Goal: Information Seeking & Learning: Learn about a topic

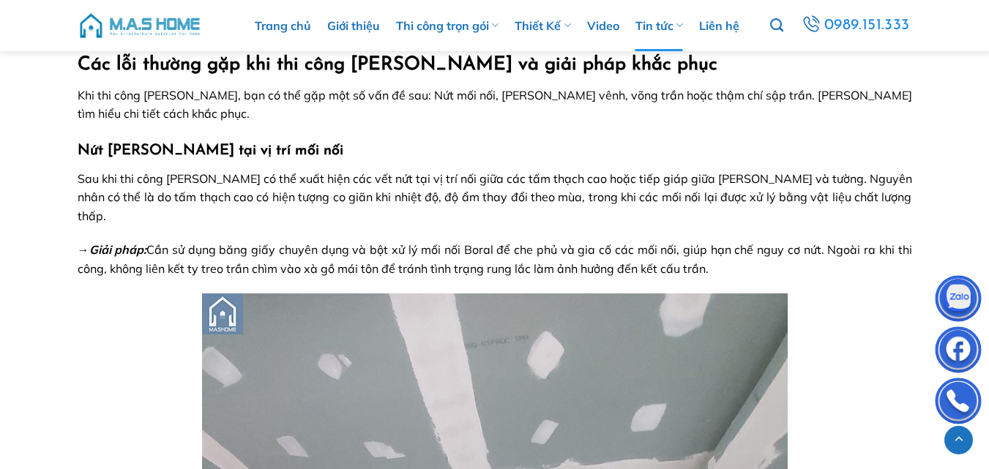
scroll to position [1059, 0]
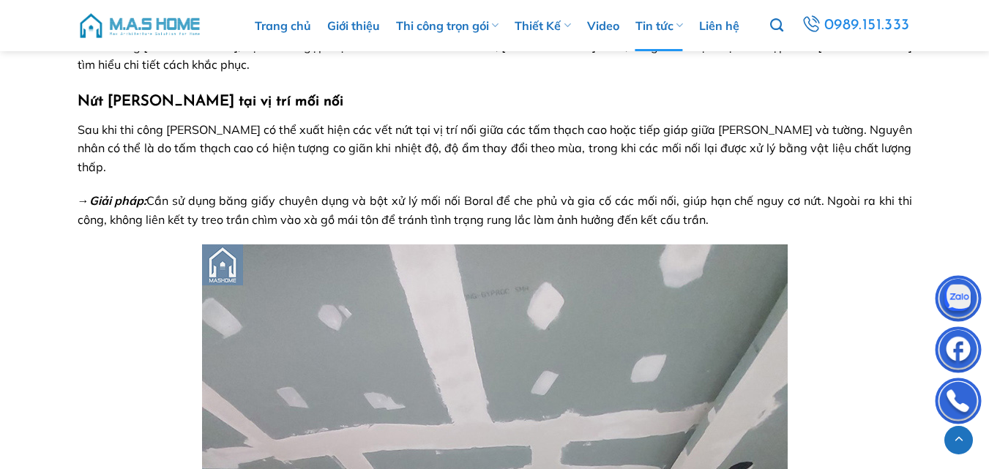
drag, startPoint x: 80, startPoint y: 99, endPoint x: 726, endPoint y: 201, distance: 653.8
copy div "Nứt [PERSON_NAME] tại vị trí mối nối Sau khi thi công [PERSON_NAME] có thể xuất…"
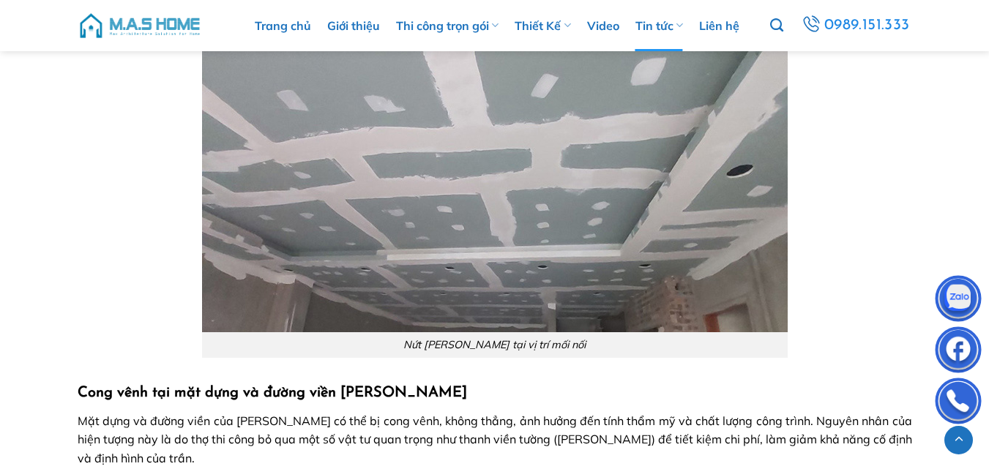
scroll to position [1547, 0]
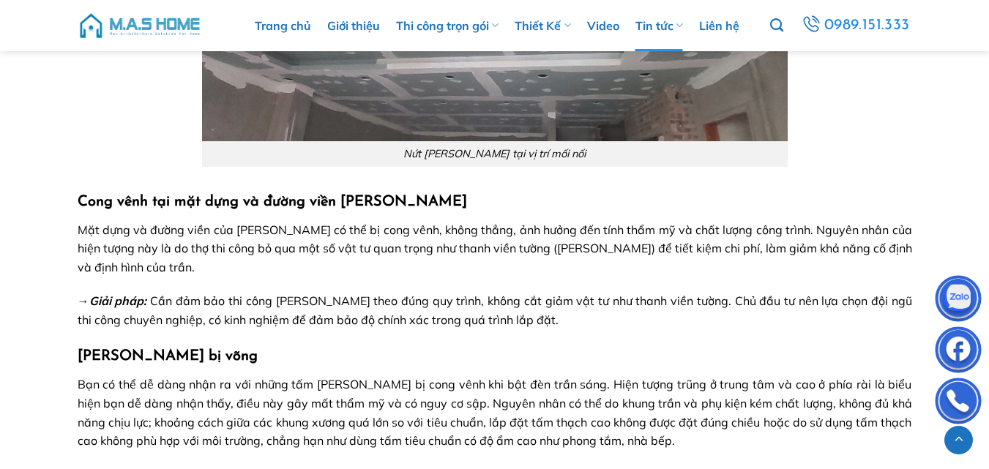
drag, startPoint x: 564, startPoint y: 310, endPoint x: 67, endPoint y: 184, distance: 513.5
copy div "Cong vênh tại mặt dựng và đường viền [PERSON_NAME] Mặt dựng và đường viền của […"
click at [468, 190] on h3 "Cong vênh tại mặt dựng và đường viền [PERSON_NAME]" at bounding box center [495, 201] width 835 height 23
drag, startPoint x: 466, startPoint y: 184, endPoint x: 72, endPoint y: 187, distance: 393.9
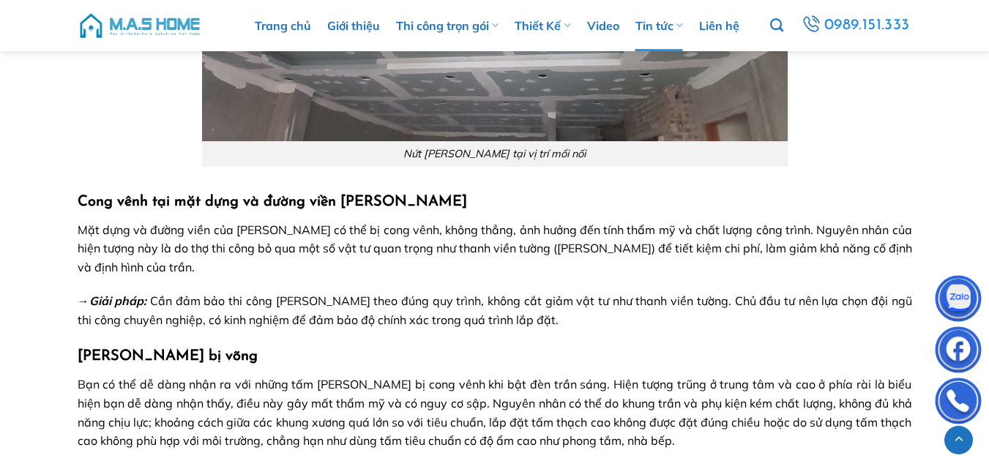
copy strong "Cong vênh tại mặt dựng và đường viền [PERSON_NAME]"
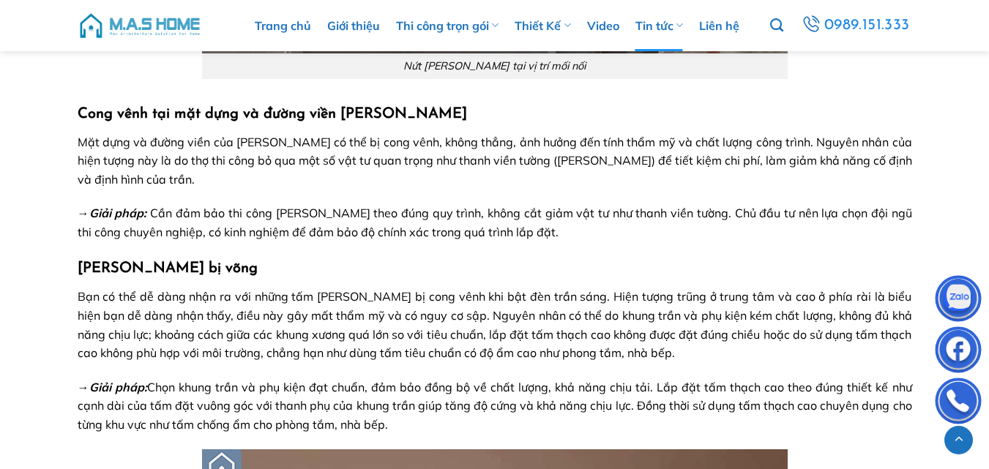
scroll to position [1669, 0]
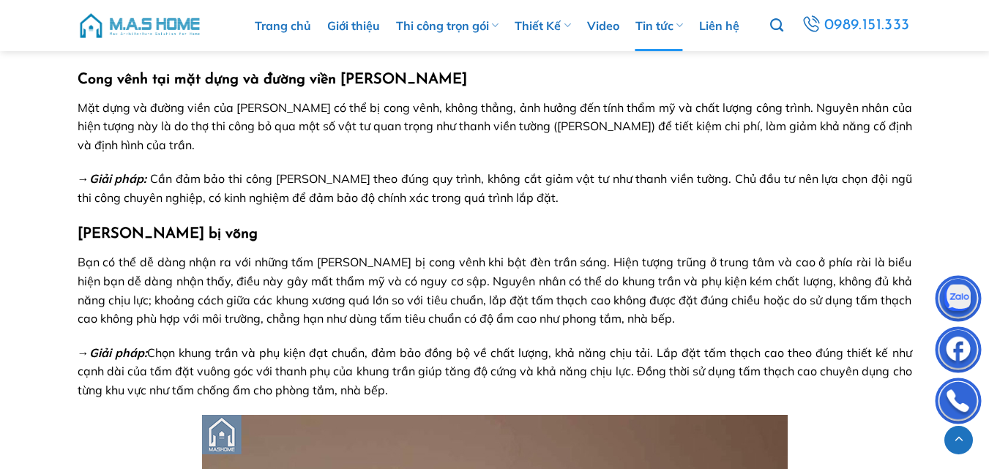
drag, startPoint x: 256, startPoint y: 210, endPoint x: 71, endPoint y: 217, distance: 184.6
copy strong "[PERSON_NAME] bị võng"
drag, startPoint x: 405, startPoint y: 370, endPoint x: 74, endPoint y: 245, distance: 353.8
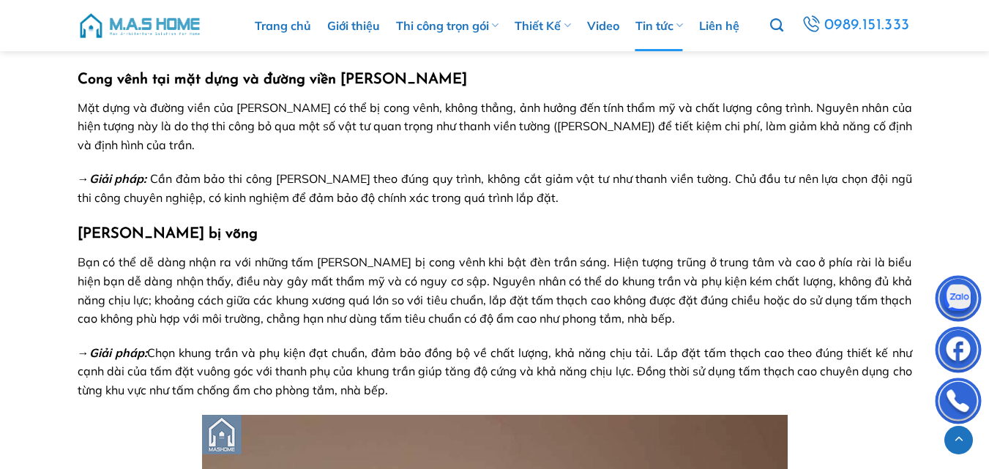
copy div "Lor ip dol si amet cons ad eli seddo eiu temp incid utl et dolo magn ali eni ad…"
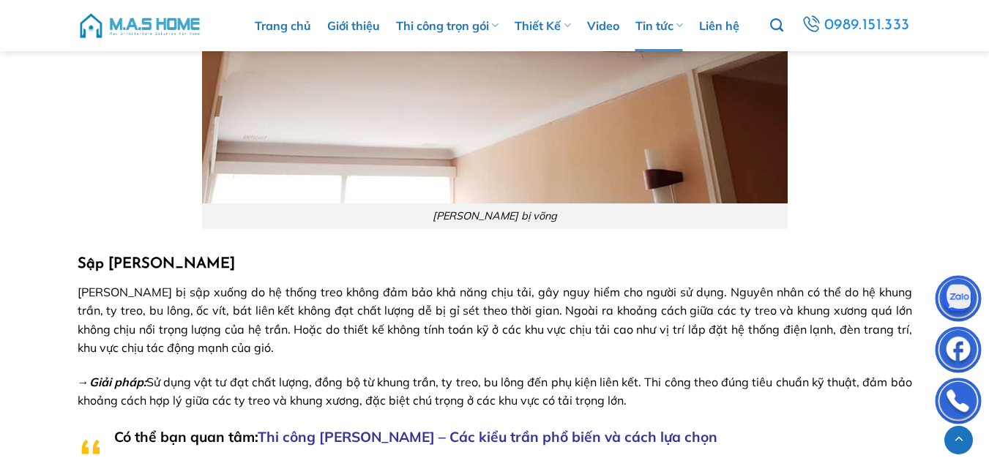
scroll to position [2279, 0]
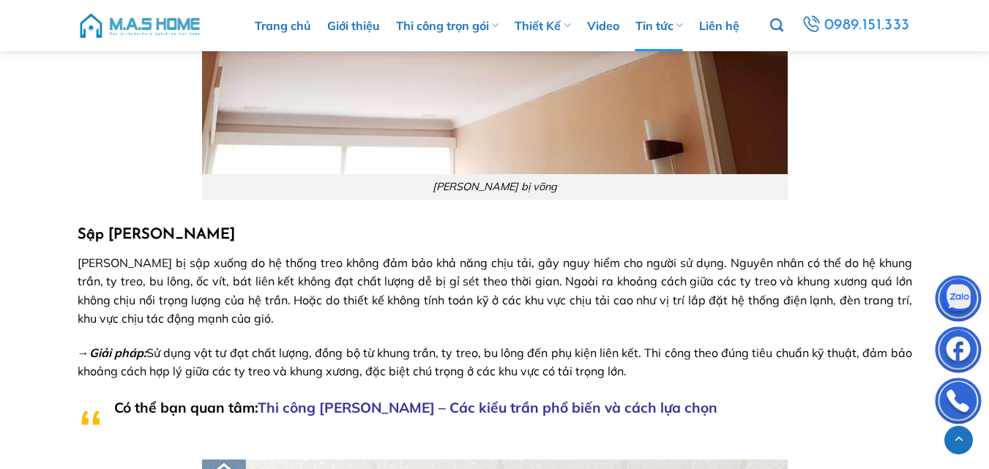
drag, startPoint x: 221, startPoint y: 217, endPoint x: 58, endPoint y: 203, distance: 163.9
copy strong "Sập [PERSON_NAME]"
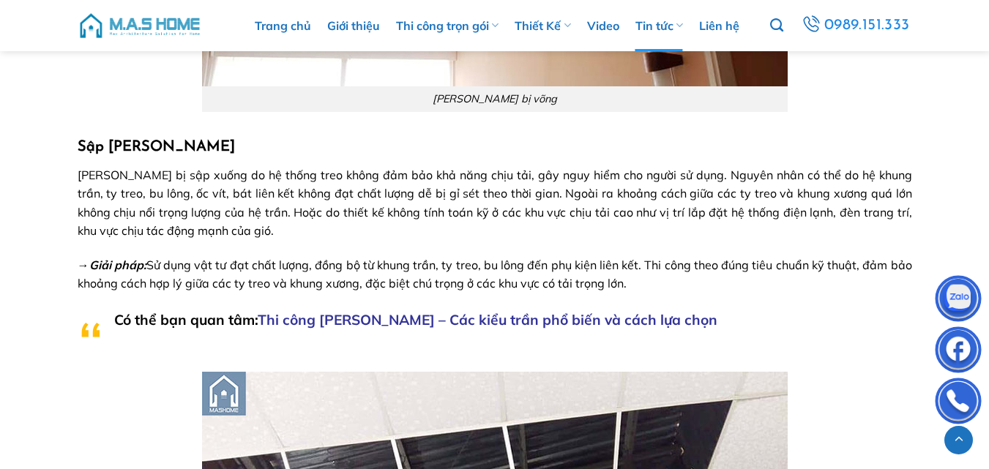
scroll to position [2401, 0]
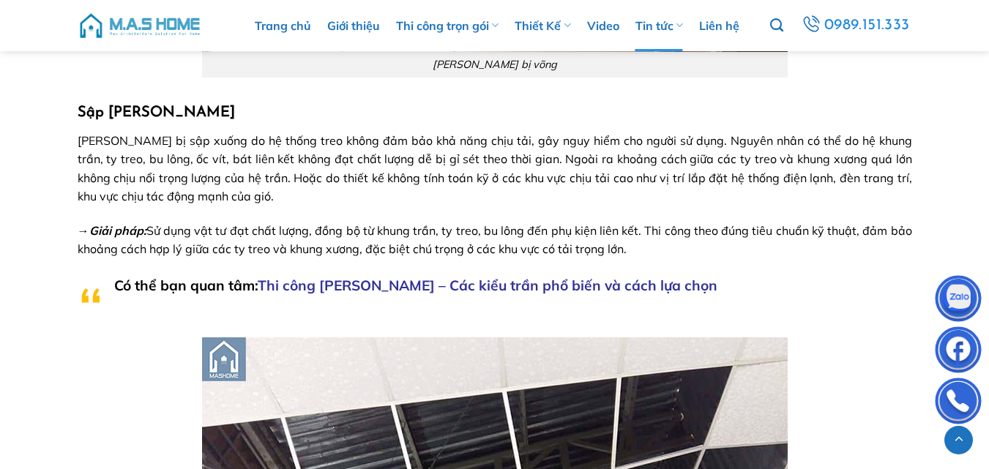
drag, startPoint x: 655, startPoint y: 234, endPoint x: 40, endPoint y: 122, distance: 625.8
copy div "[PERSON_NAME] bị sập xuống do hệ thống treo không đảm bảo khả năng chịu tải, gâ…"
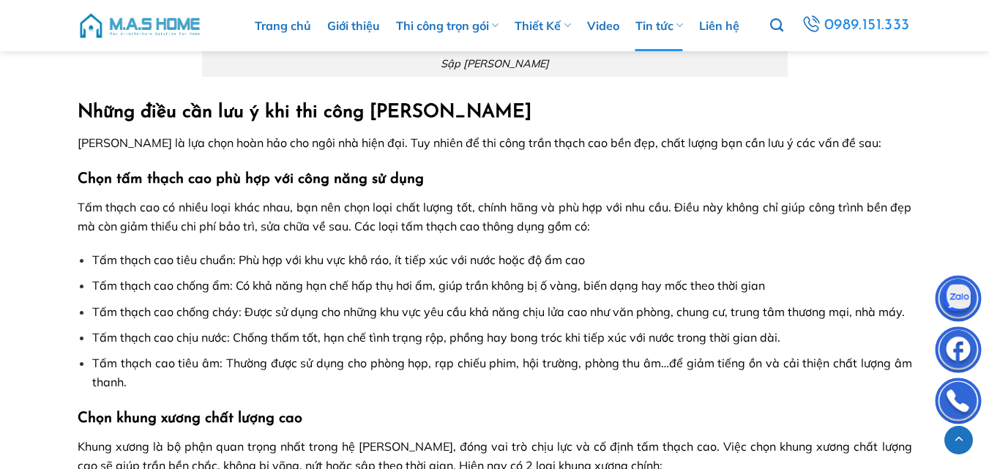
scroll to position [3134, 0]
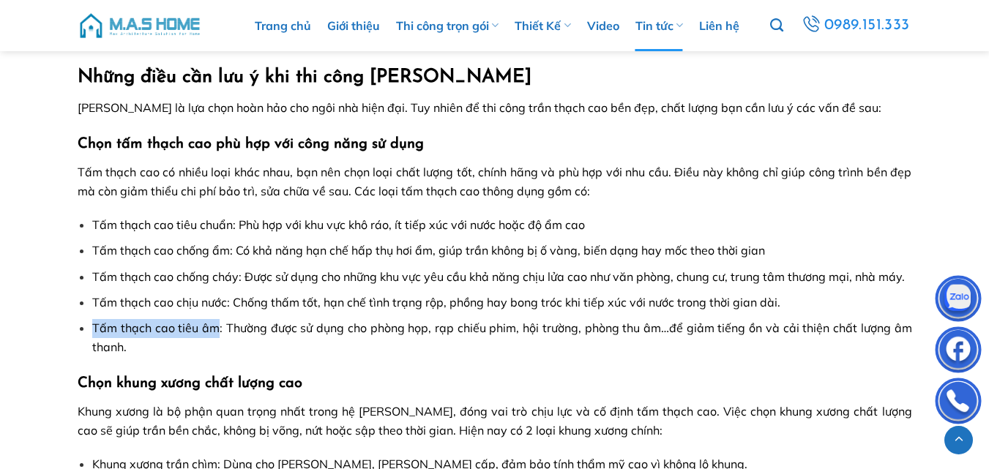
drag, startPoint x: 95, startPoint y: 307, endPoint x: 217, endPoint y: 312, distance: 121.6
click at [217, 321] on span "Tấm thạch cao tiêu âm: Thường được sử dụng cho phòng họp, rạp chiếu phim, hội t…" at bounding box center [501, 338] width 819 height 34
copy span "Tấm thạch cao tiêu âm"
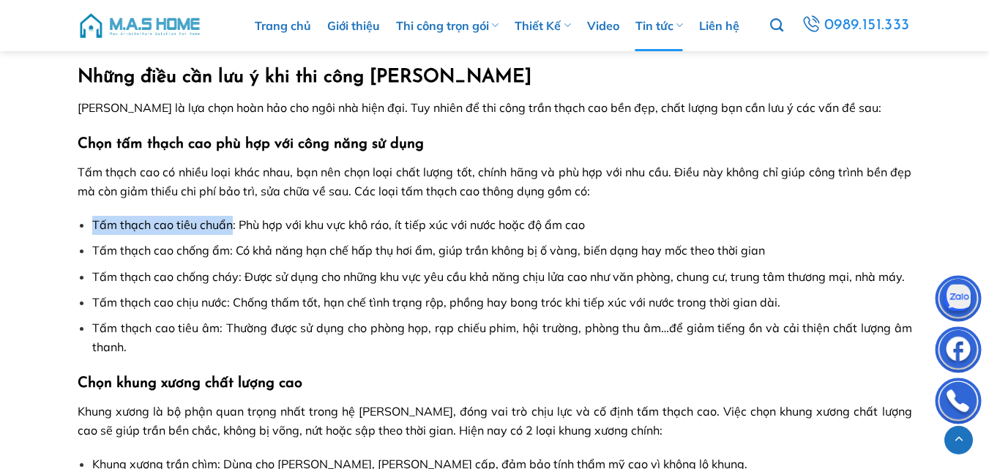
drag, startPoint x: 231, startPoint y: 204, endPoint x: 86, endPoint y: 216, distance: 146.2
click at [86, 216] on ul "Tấm thạch cao tiêu chuẩn: Phù hợp với khu vực khô ráo, ít tiếp xúc với nước hoặ…" at bounding box center [495, 286] width 835 height 141
copy span "Tấm thạch cao tiêu chuẩn"
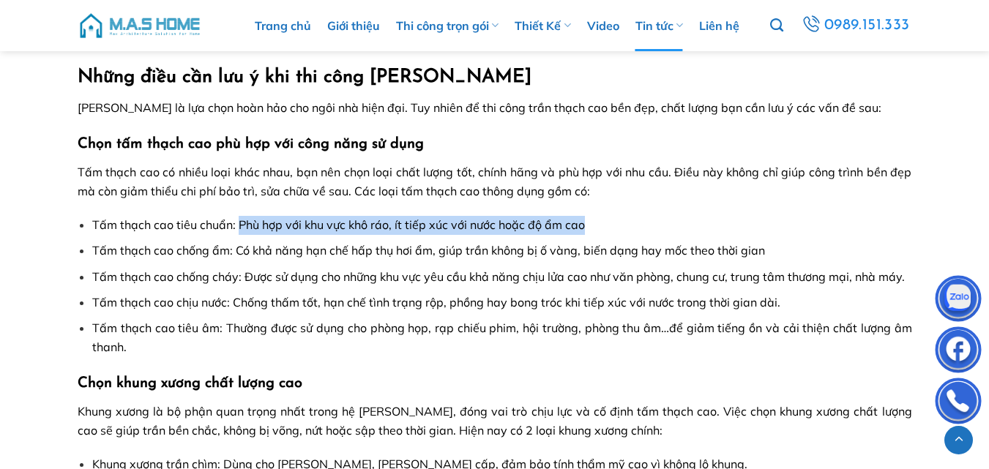
drag, startPoint x: 238, startPoint y: 206, endPoint x: 597, endPoint y: 204, distance: 358.8
click at [597, 216] on li "Tấm thạch cao tiêu chuẩn: Phù hợp với khu vực khô ráo, ít tiếp xúc với nước hoặ…" at bounding box center [501, 225] width 819 height 19
copy span "Phù hợp với khu vực khô ráo, ít tiếp xúc với nước hoặc độ ẩm cao"
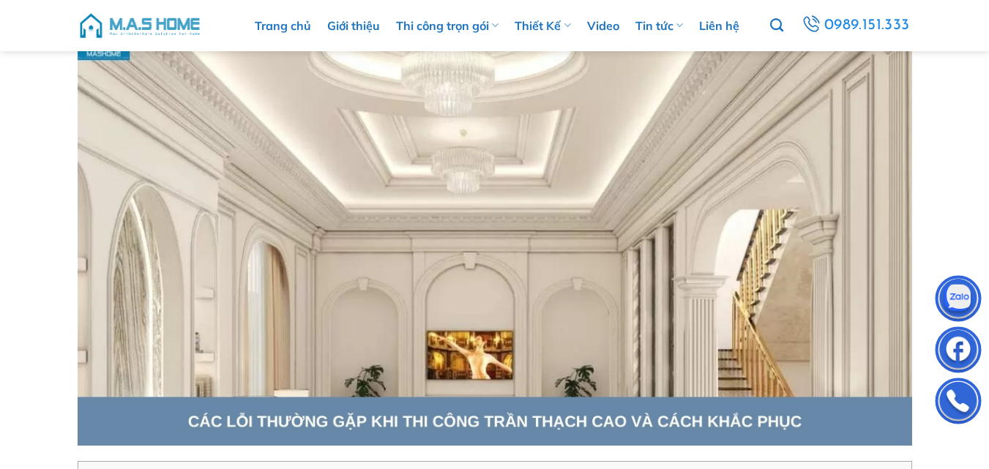
scroll to position [205, 0]
